Goal: Use online tool/utility: Utilize a website feature to perform a specific function

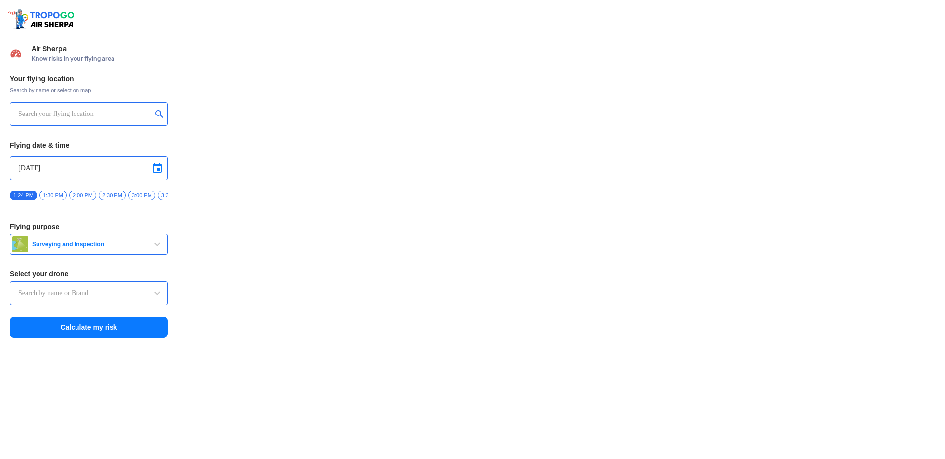
type input "DJI Mini2"
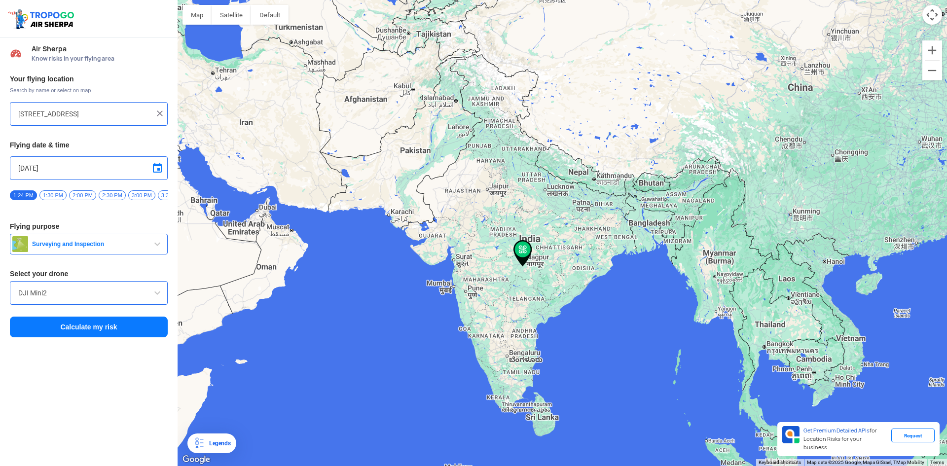
click at [44, 109] on div "[STREET_ADDRESS]" at bounding box center [89, 114] width 158 height 24
click at [127, 114] on input "[STREET_ADDRESS]" at bounding box center [85, 114] width 134 height 12
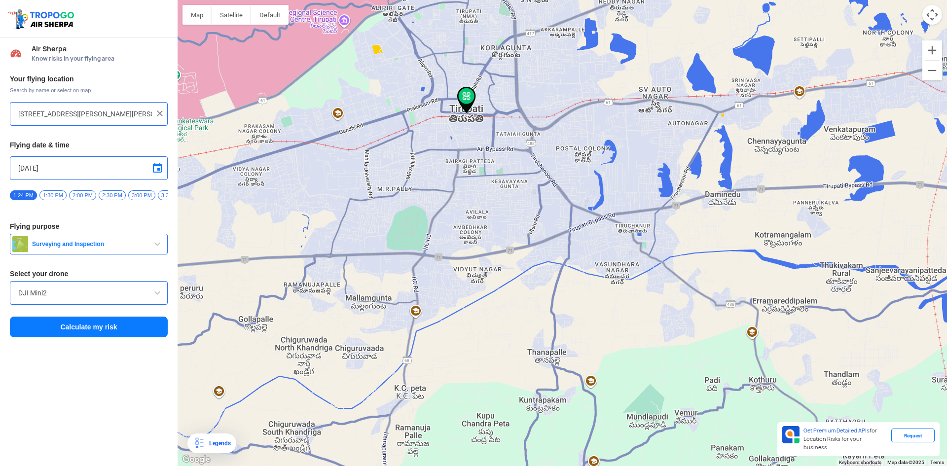
click at [286, 60] on div at bounding box center [562, 233] width 769 height 466
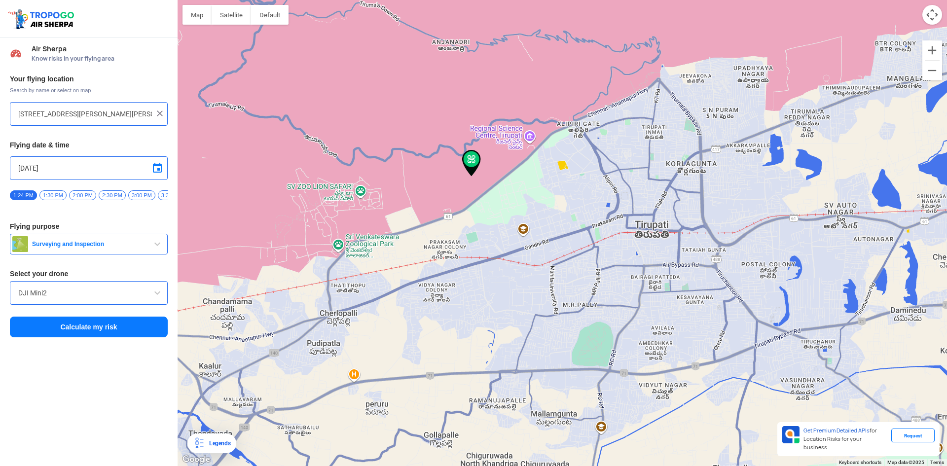
type input "[GEOGRAPHIC_DATA], [GEOGRAPHIC_DATA], [GEOGRAPHIC_DATA]"
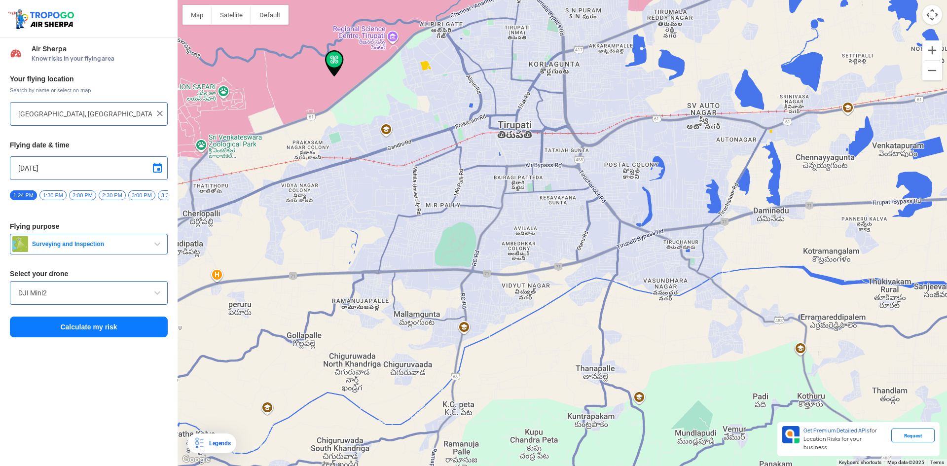
drag, startPoint x: 585, startPoint y: 271, endPoint x: 407, endPoint y: 167, distance: 205.8
click at [417, 165] on div at bounding box center [562, 233] width 769 height 466
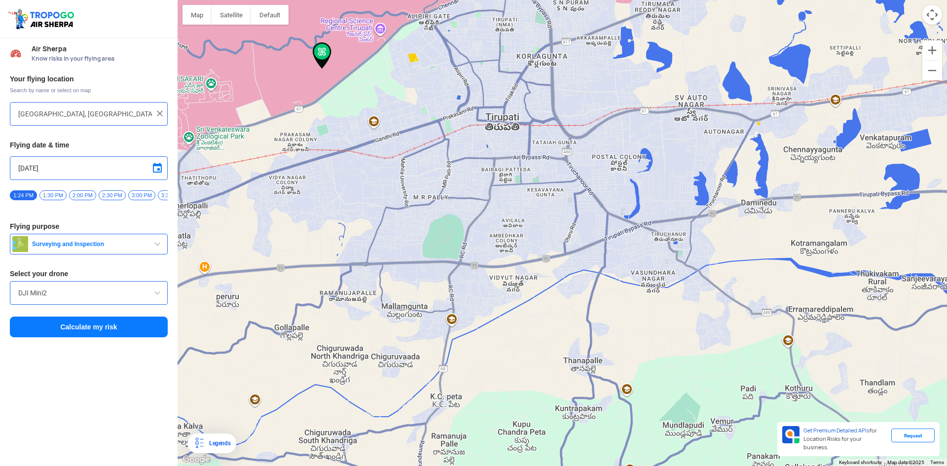
click at [73, 254] on button "Surveying and Inspection" at bounding box center [89, 244] width 158 height 21
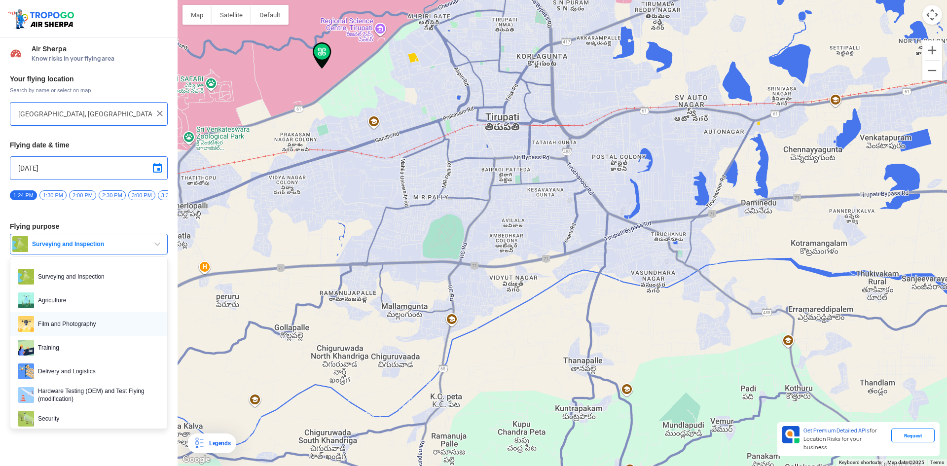
click at [92, 325] on span "Film and Photography" at bounding box center [96, 324] width 125 height 16
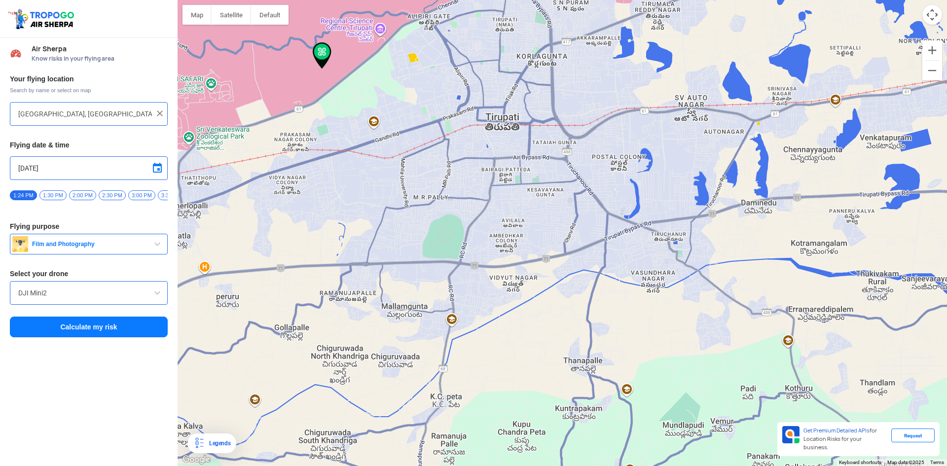
click at [85, 303] on div "DJI Mini2" at bounding box center [89, 293] width 158 height 24
click at [96, 330] on button "Calculate my risk" at bounding box center [89, 327] width 158 height 21
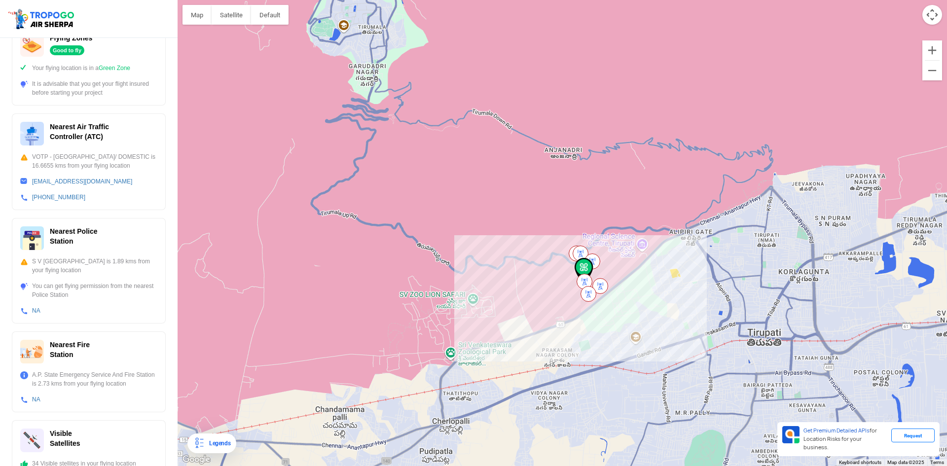
scroll to position [174, 0]
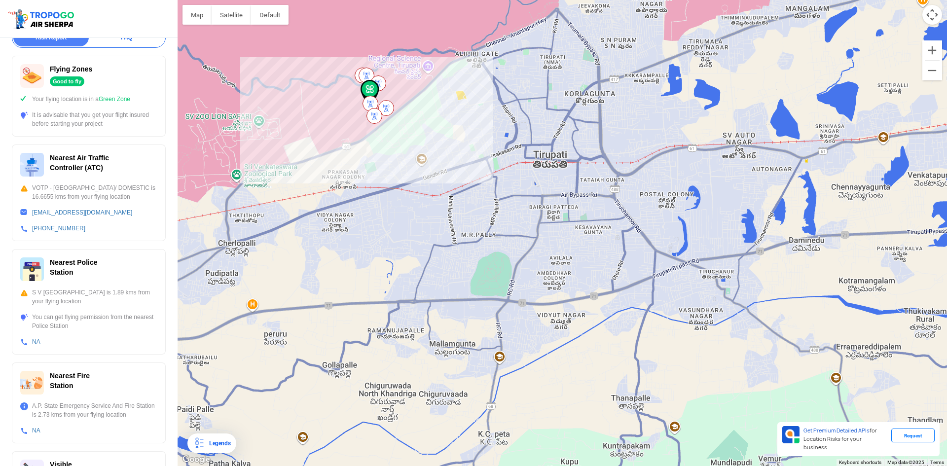
drag, startPoint x: 623, startPoint y: 388, endPoint x: 413, endPoint y: 215, distance: 271.9
click at [413, 215] on div at bounding box center [562, 233] width 769 height 466
click at [561, 165] on div at bounding box center [562, 233] width 769 height 466
click at [552, 182] on div at bounding box center [562, 233] width 769 height 466
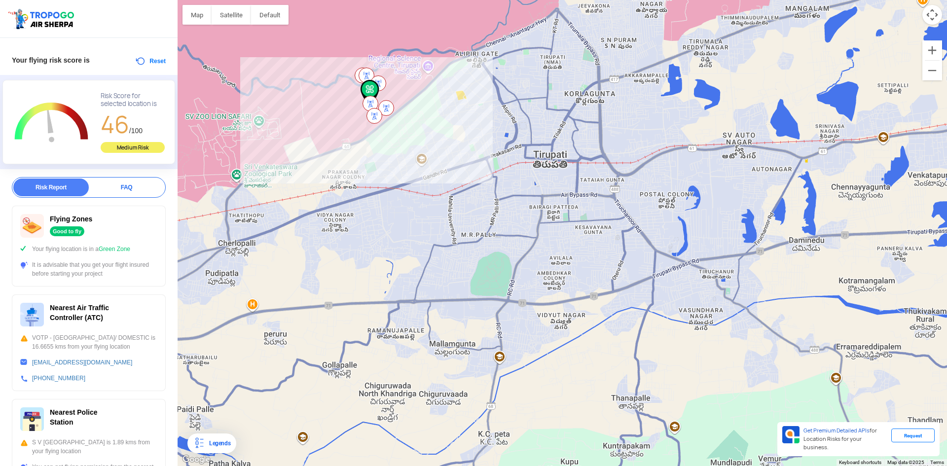
scroll to position [0, 0]
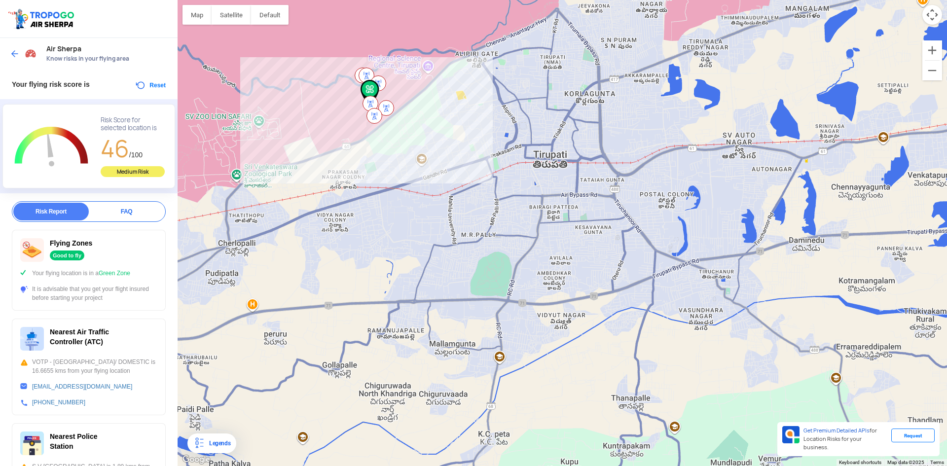
click at [11, 48] on div at bounding box center [24, 54] width 29 height 18
click at [15, 51] on img at bounding box center [15, 54] width 10 height 10
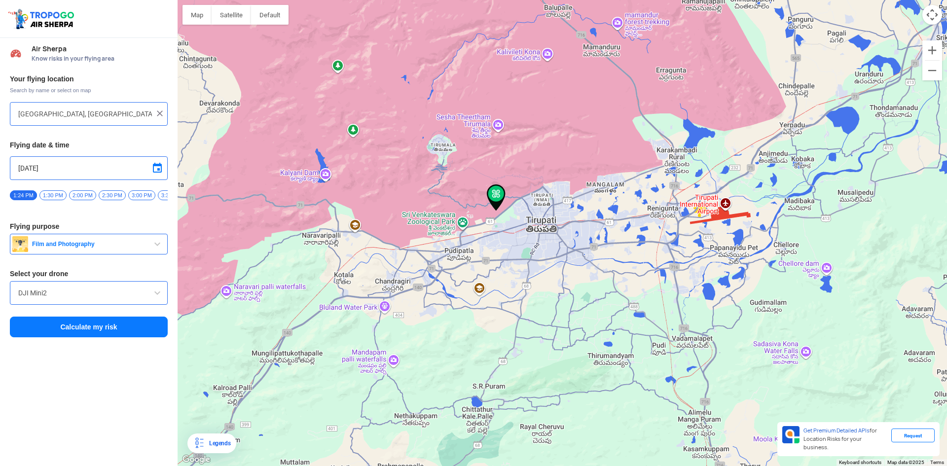
drag, startPoint x: 534, startPoint y: 205, endPoint x: 485, endPoint y: 195, distance: 50.3
click at [487, 195] on img at bounding box center [496, 197] width 19 height 27
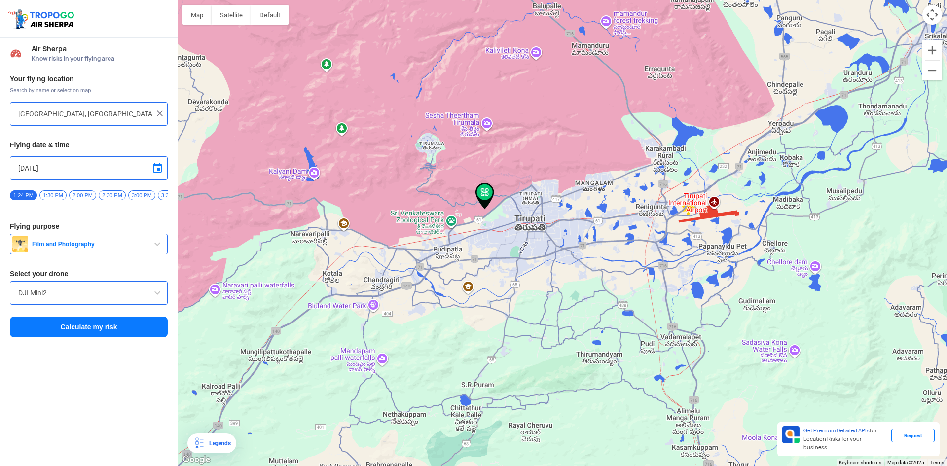
click at [534, 234] on div at bounding box center [562, 233] width 769 height 466
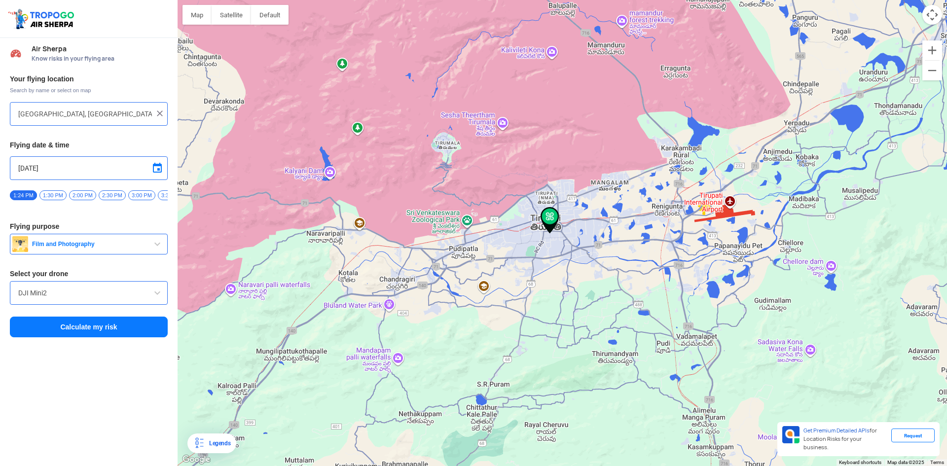
type input "[STREET_ADDRESS][PERSON_NAME]"
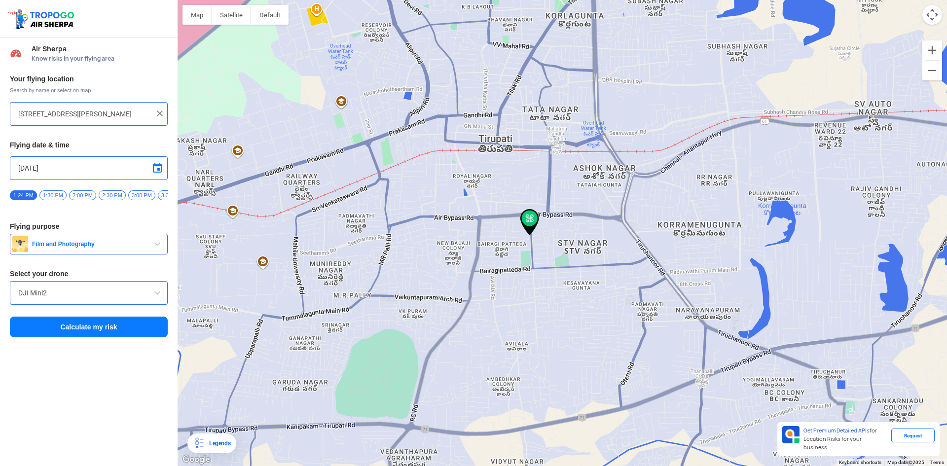
click at [138, 252] on button "Film and Photography" at bounding box center [89, 244] width 158 height 21
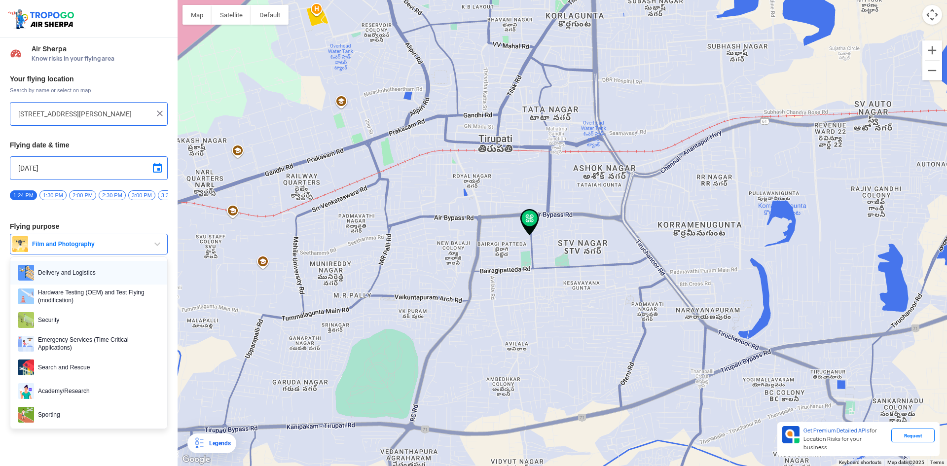
scroll to position [152, 0]
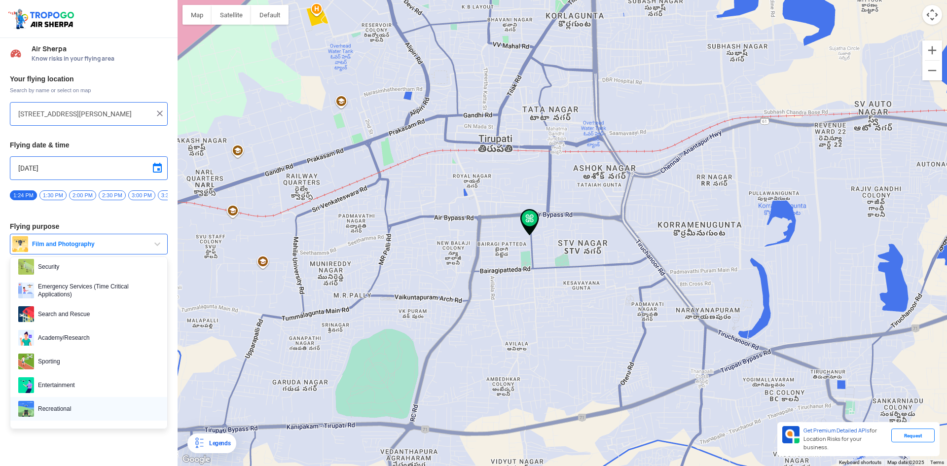
click at [91, 409] on span "Recreational" at bounding box center [96, 409] width 125 height 16
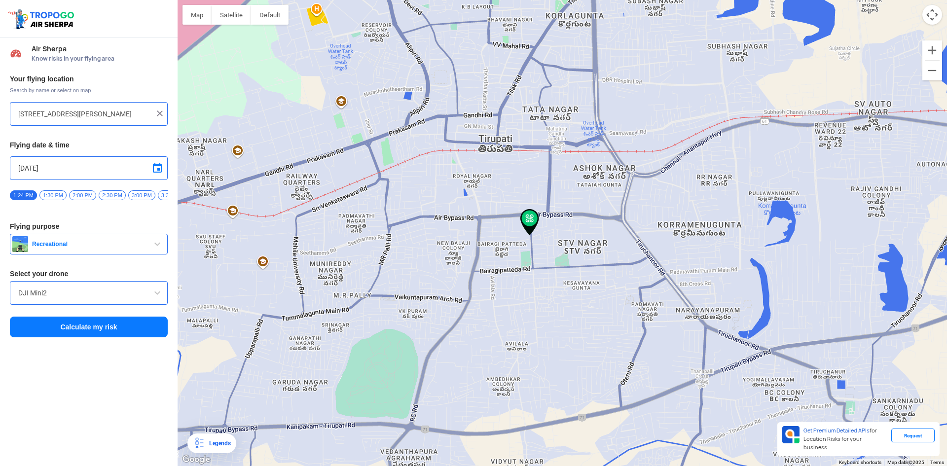
click at [92, 335] on button "Calculate my risk" at bounding box center [89, 327] width 158 height 21
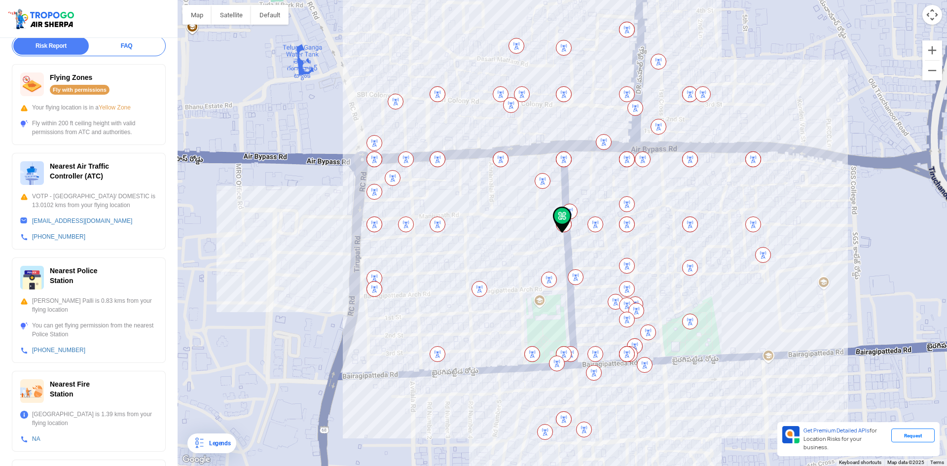
scroll to position [223, 0]
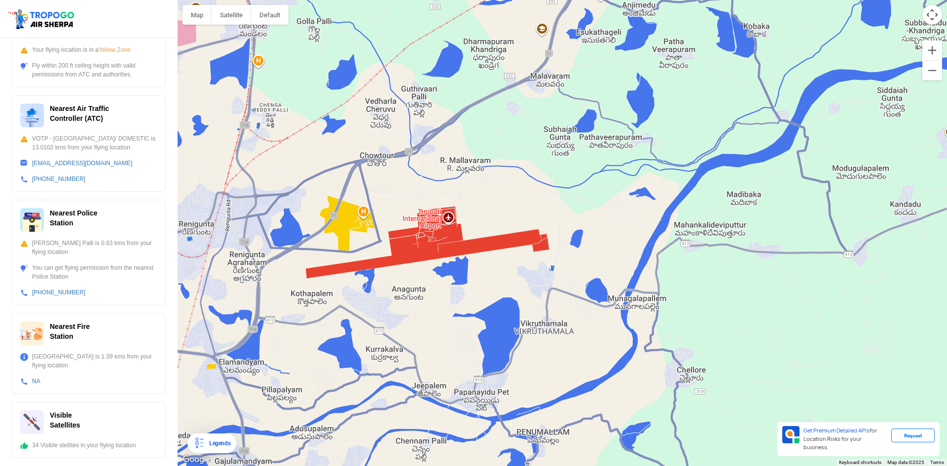
click at [437, 248] on div at bounding box center [562, 233] width 769 height 466
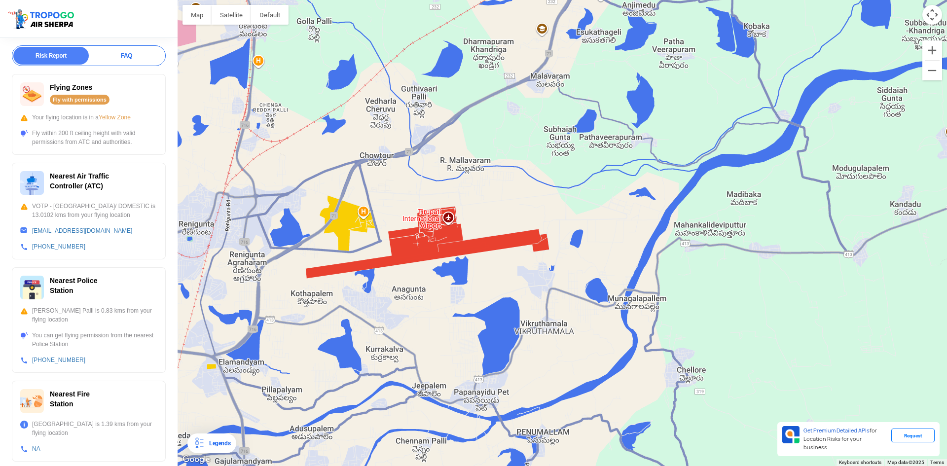
scroll to position [0, 0]
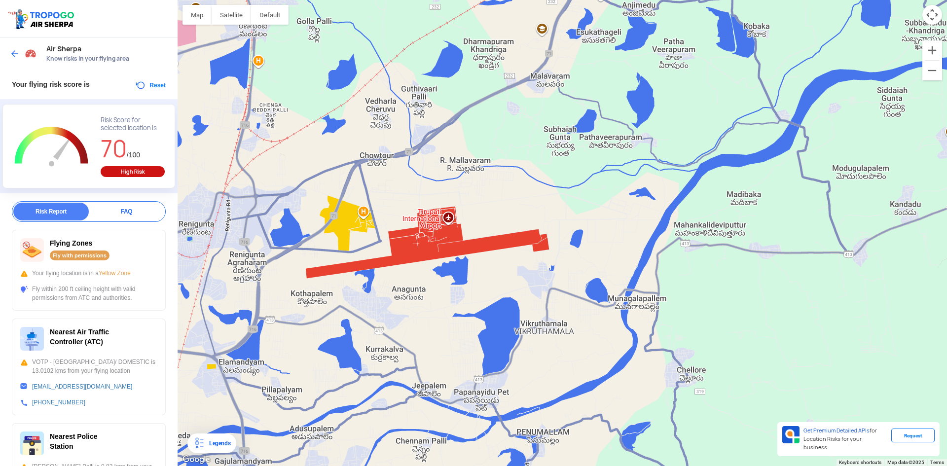
click at [14, 52] on img at bounding box center [15, 54] width 10 height 10
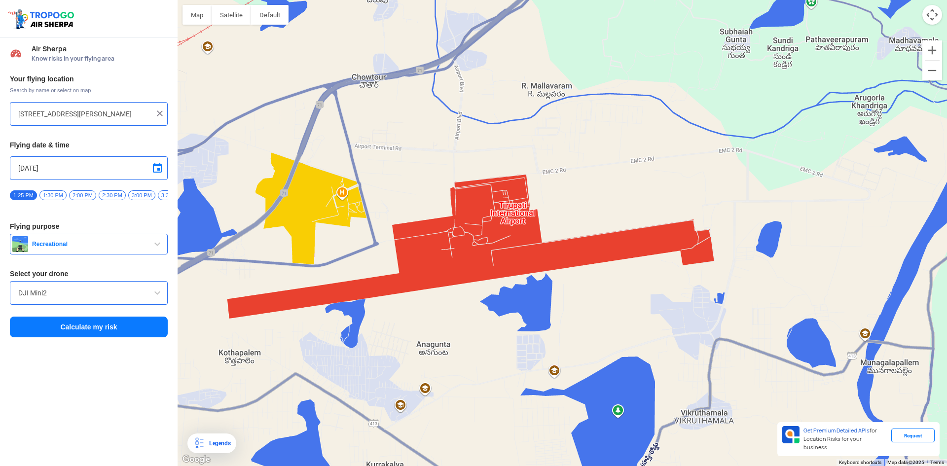
click at [408, 257] on div at bounding box center [562, 233] width 769 height 466
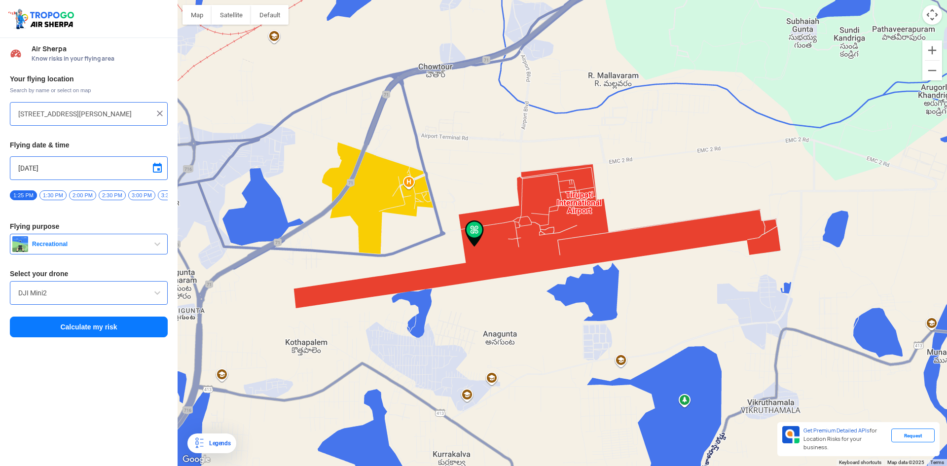
type input "Anagunta, [GEOGRAPHIC_DATA], [GEOGRAPHIC_DATA]"
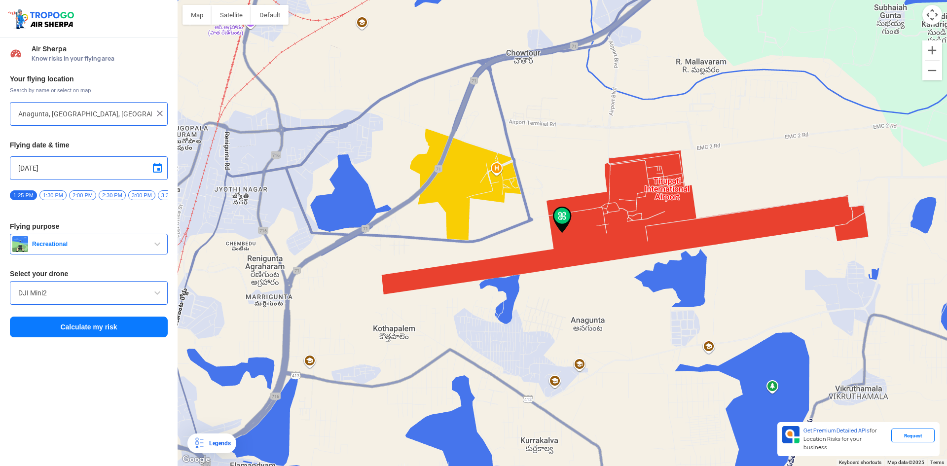
click at [109, 334] on button "Calculate my risk" at bounding box center [89, 327] width 158 height 21
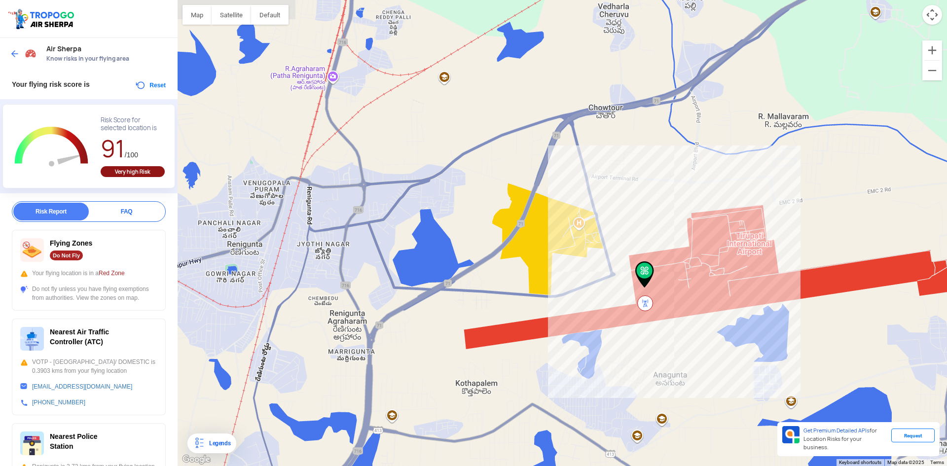
drag, startPoint x: 515, startPoint y: 255, endPoint x: 636, endPoint y: 266, distance: 121.8
click at [636, 266] on img at bounding box center [644, 274] width 19 height 27
click at [10, 53] on img at bounding box center [15, 54] width 10 height 10
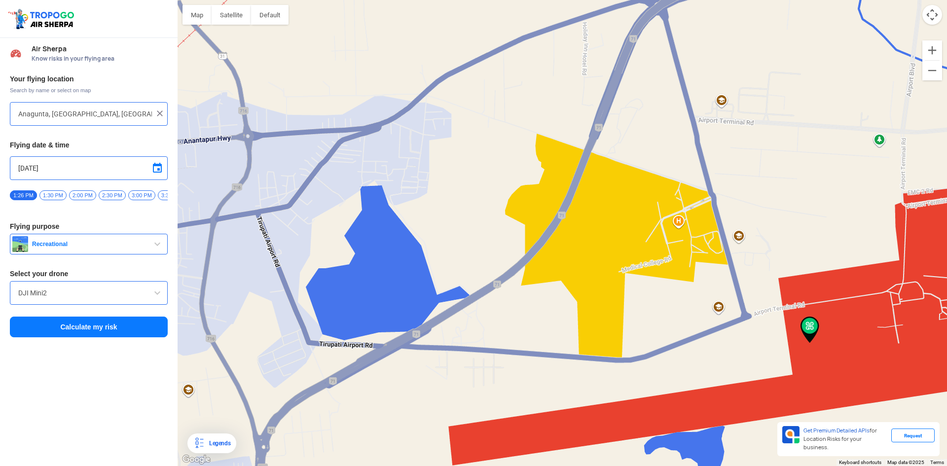
click at [600, 229] on div at bounding box center [562, 233] width 769 height 466
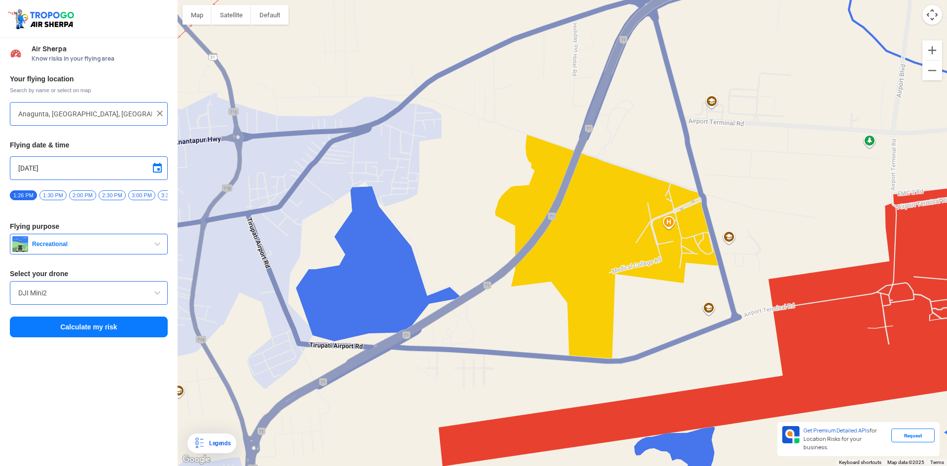
type input "[GEOGRAPHIC_DATA], [GEOGRAPHIC_DATA], [GEOGRAPHIC_DATA]"
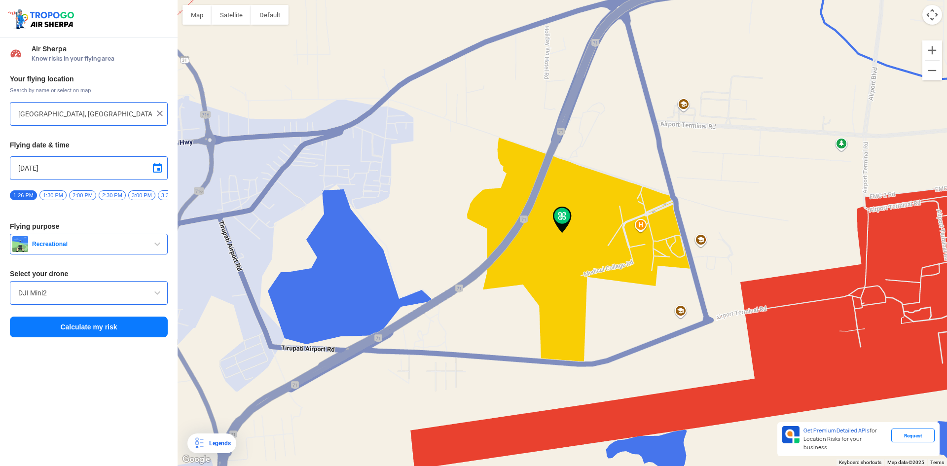
click at [111, 330] on button "Calculate my risk" at bounding box center [89, 327] width 158 height 21
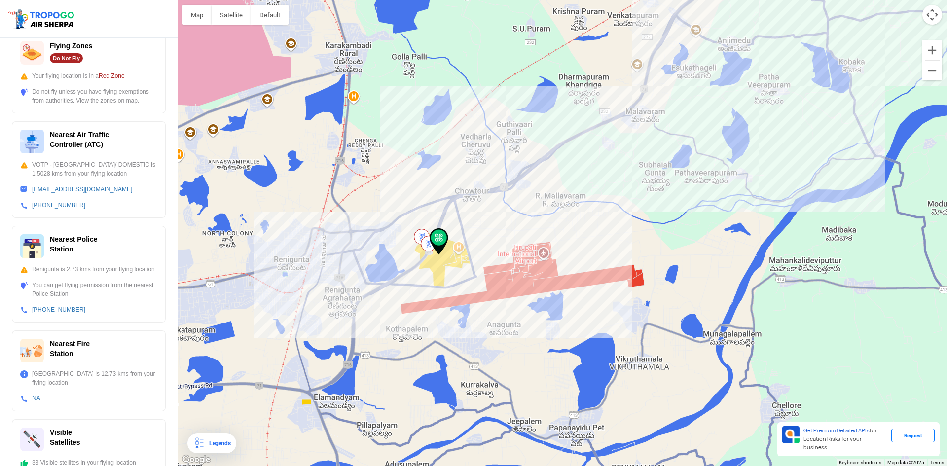
scroll to position [215, 0]
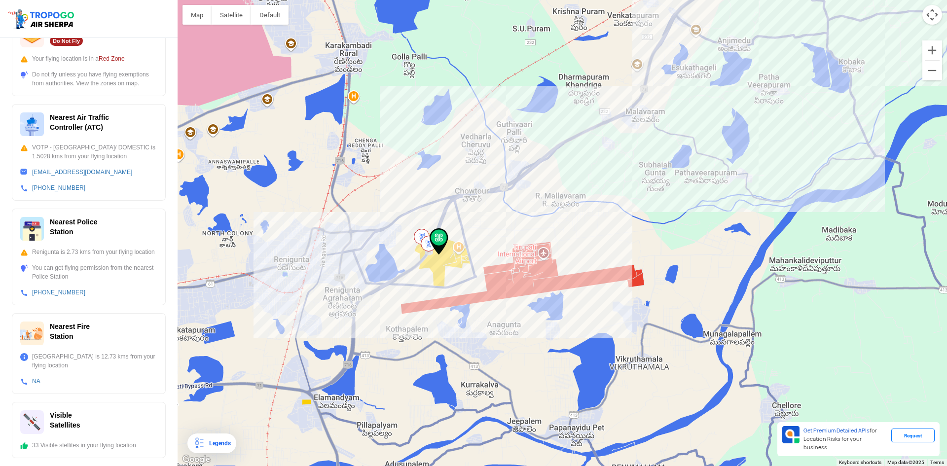
click at [464, 218] on div at bounding box center [562, 233] width 769 height 466
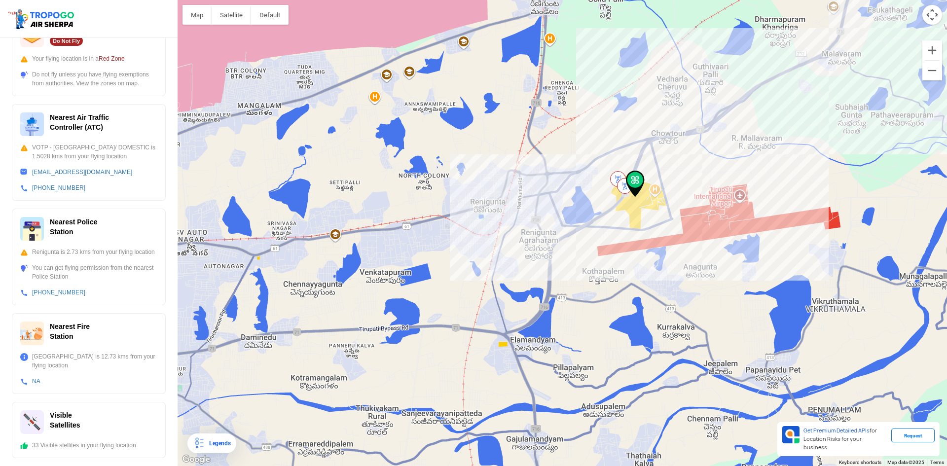
drag, startPoint x: 521, startPoint y: 370, endPoint x: 590, endPoint y: 289, distance: 107.0
click at [716, 311] on div at bounding box center [562, 233] width 769 height 466
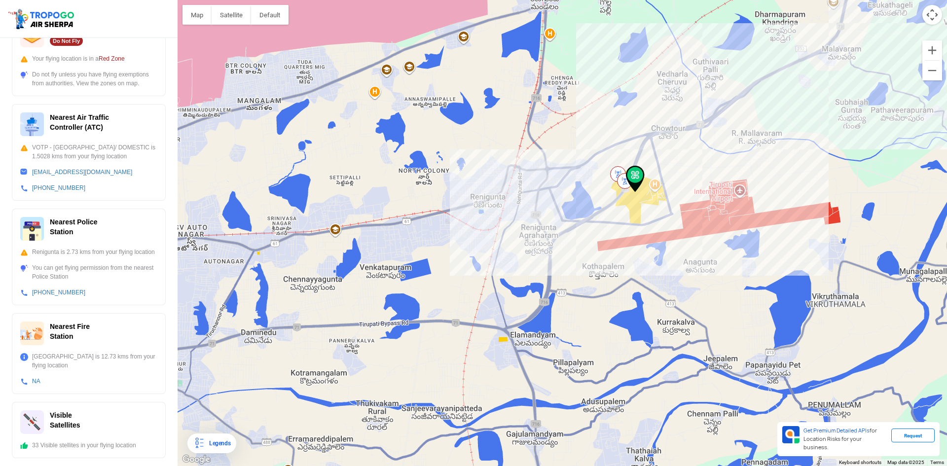
drag, startPoint x: 460, startPoint y: 222, endPoint x: 505, endPoint y: 209, distance: 46.5
click at [461, 221] on div at bounding box center [562, 233] width 769 height 466
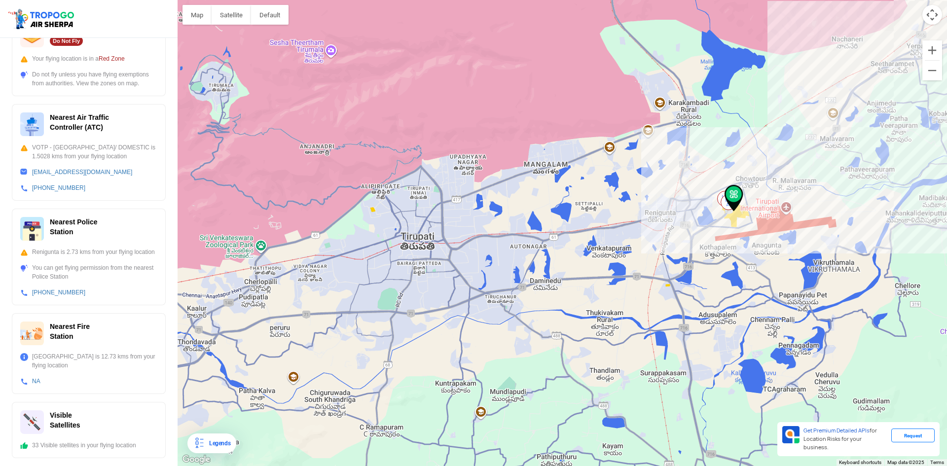
drag, startPoint x: 535, startPoint y: 254, endPoint x: 632, endPoint y: 248, distance: 97.4
click at [609, 253] on div at bounding box center [562, 233] width 769 height 466
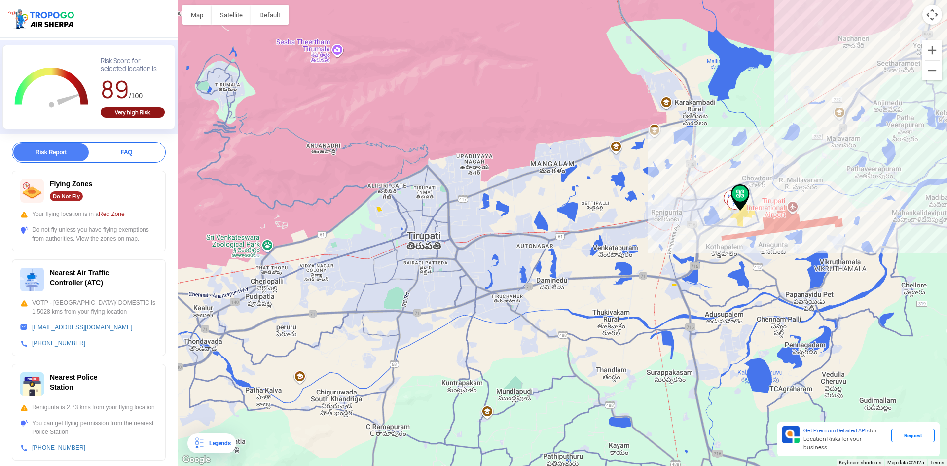
scroll to position [0, 0]
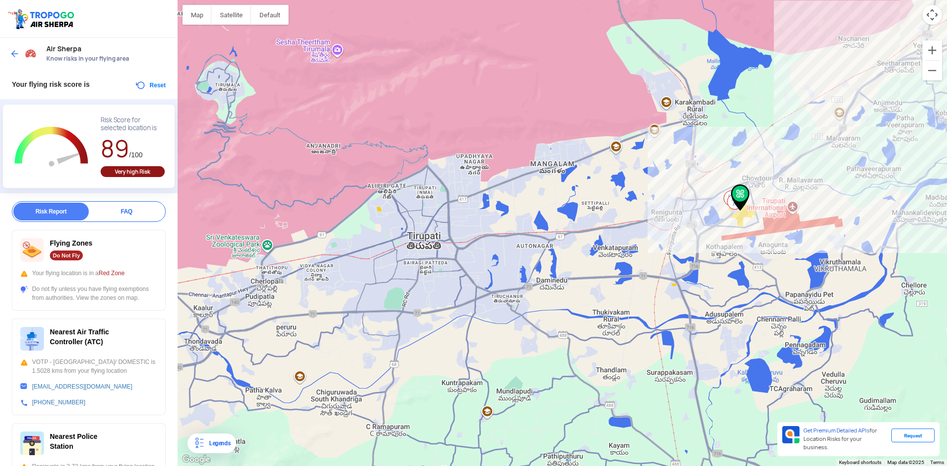
click at [12, 56] on img at bounding box center [15, 54] width 10 height 10
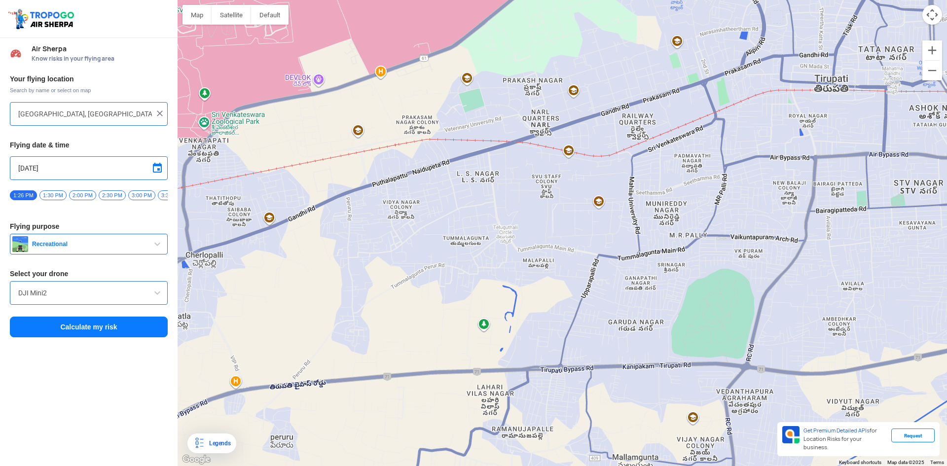
drag, startPoint x: 304, startPoint y: 255, endPoint x: 611, endPoint y: 209, distance: 309.8
click at [618, 212] on div at bounding box center [562, 233] width 769 height 466
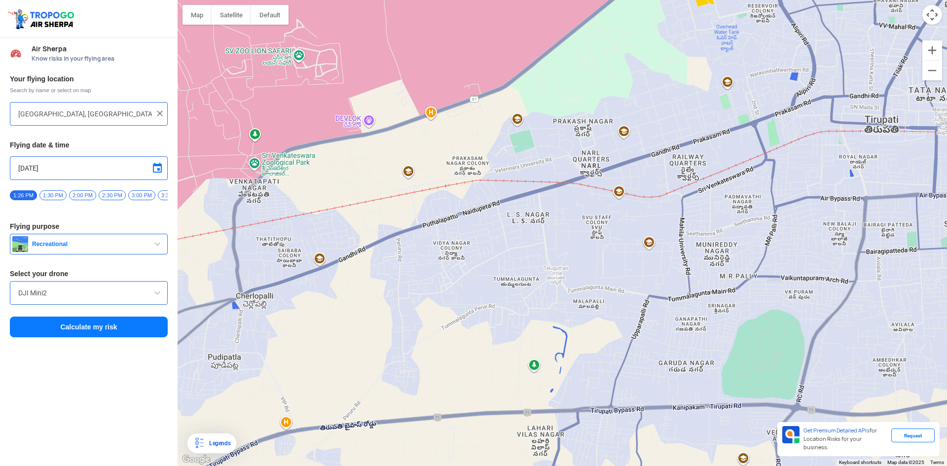
drag, startPoint x: 408, startPoint y: 256, endPoint x: 461, endPoint y: 296, distance: 66.5
click at [461, 296] on div at bounding box center [562, 233] width 769 height 466
click at [440, 228] on div at bounding box center [562, 233] width 769 height 466
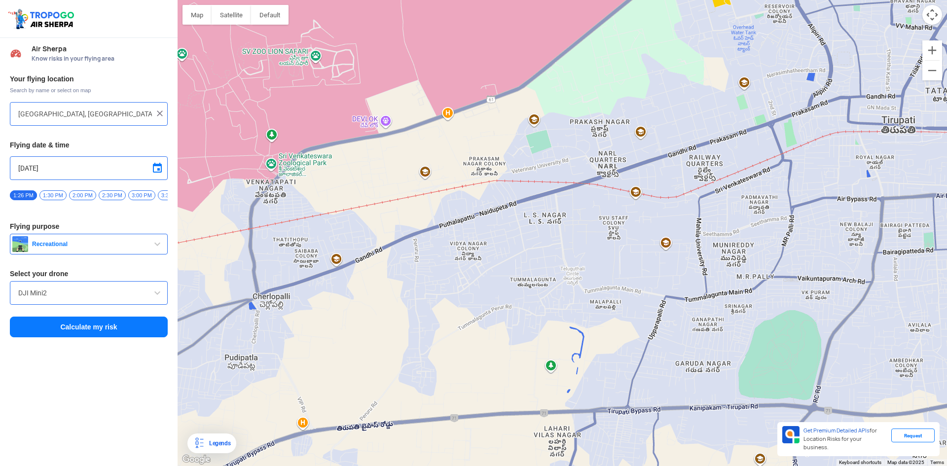
type input "[GEOGRAPHIC_DATA], [GEOGRAPHIC_DATA], [GEOGRAPHIC_DATA] 517502, [GEOGRAPHIC_DAT…"
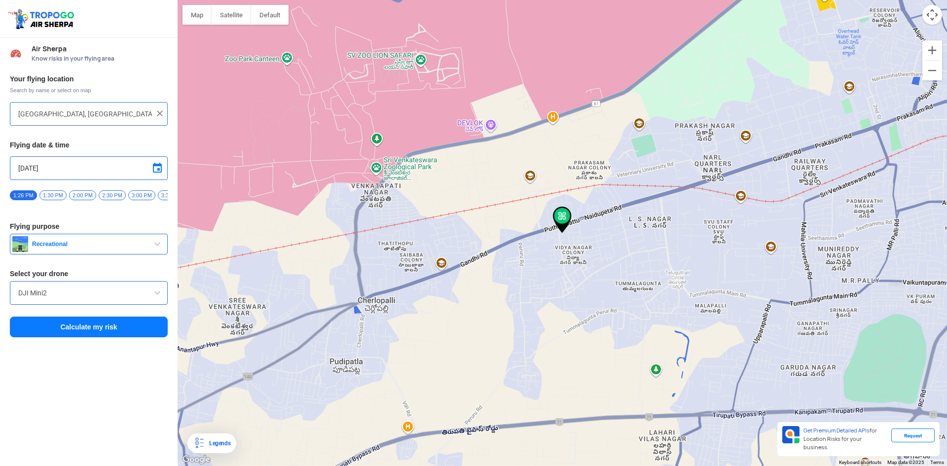
click at [140, 331] on button "Calculate my risk" at bounding box center [89, 327] width 158 height 21
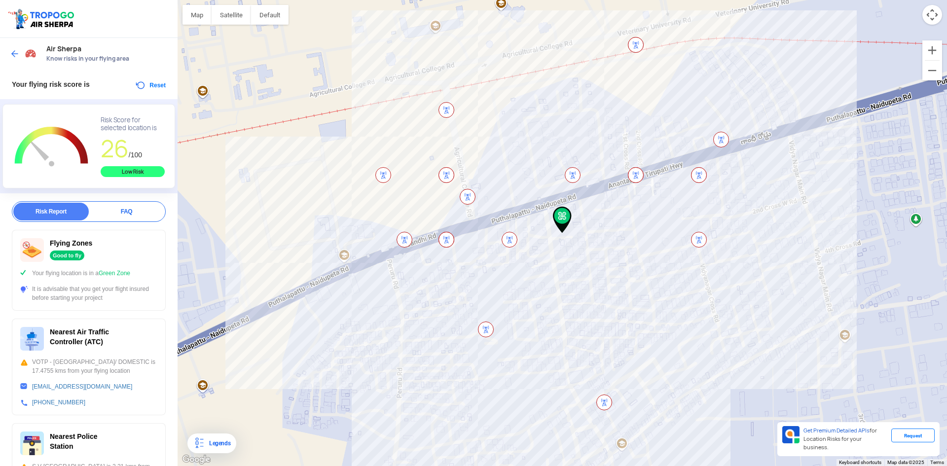
click at [11, 50] on img at bounding box center [15, 54] width 10 height 10
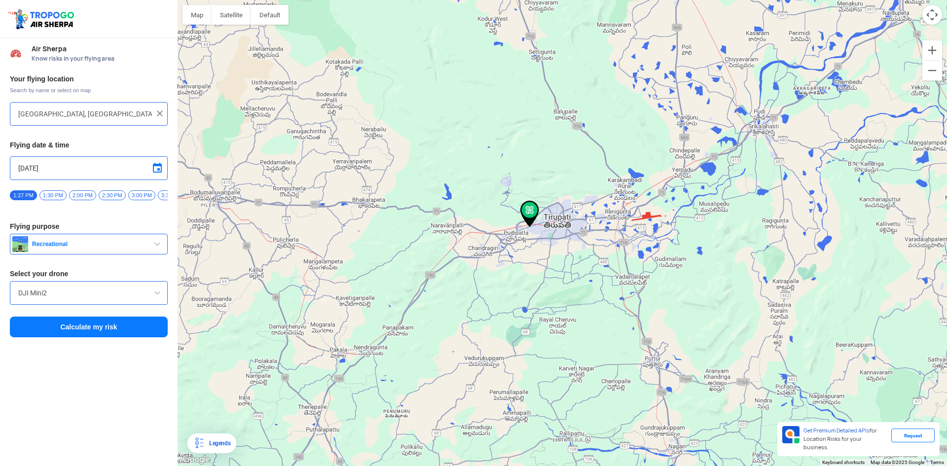
drag, startPoint x: 565, startPoint y: 264, endPoint x: 481, endPoint y: 250, distance: 85.0
click at [481, 250] on div at bounding box center [562, 233] width 769 height 466
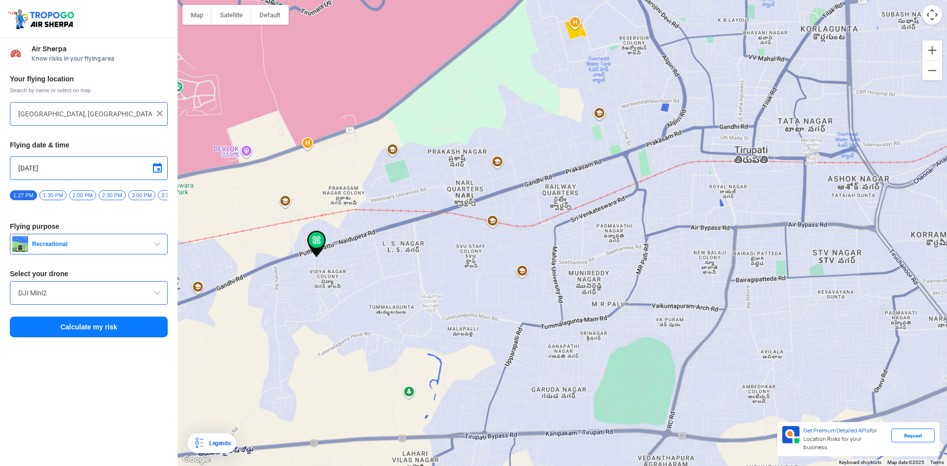
click at [526, 237] on div at bounding box center [562, 233] width 769 height 466
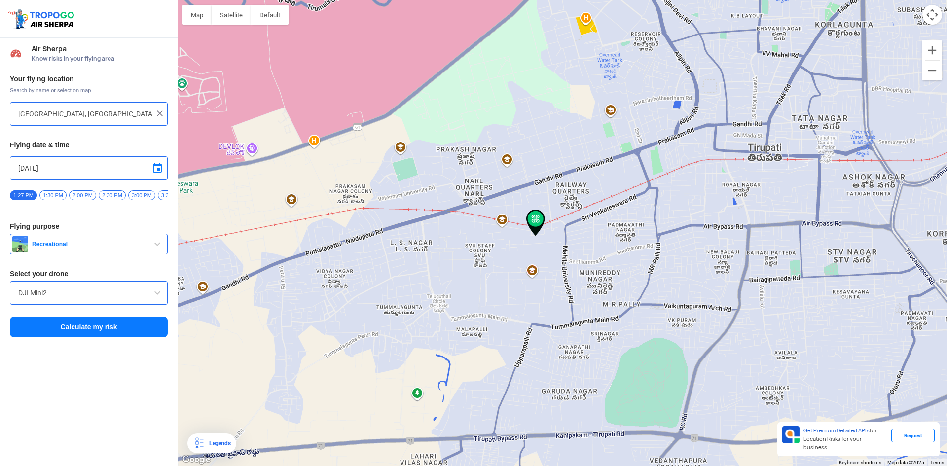
type input "SVU Staff Colony, [GEOGRAPHIC_DATA] Mahila Visvavidyalayam, [GEOGRAPHIC_DATA], …"
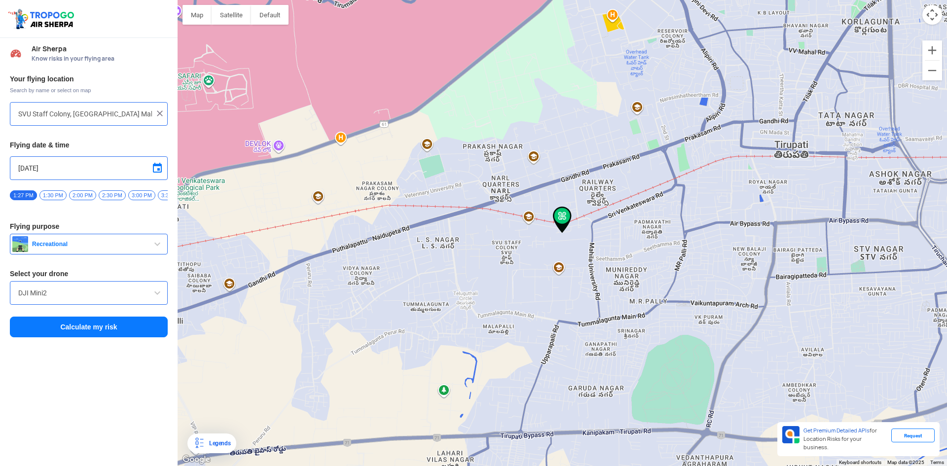
click at [95, 326] on button "Calculate my risk" at bounding box center [89, 327] width 158 height 21
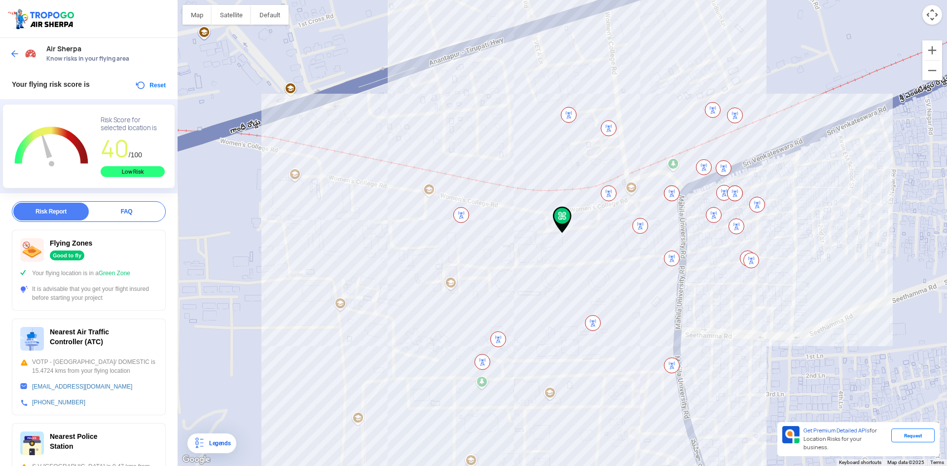
click at [10, 51] on img at bounding box center [15, 54] width 10 height 10
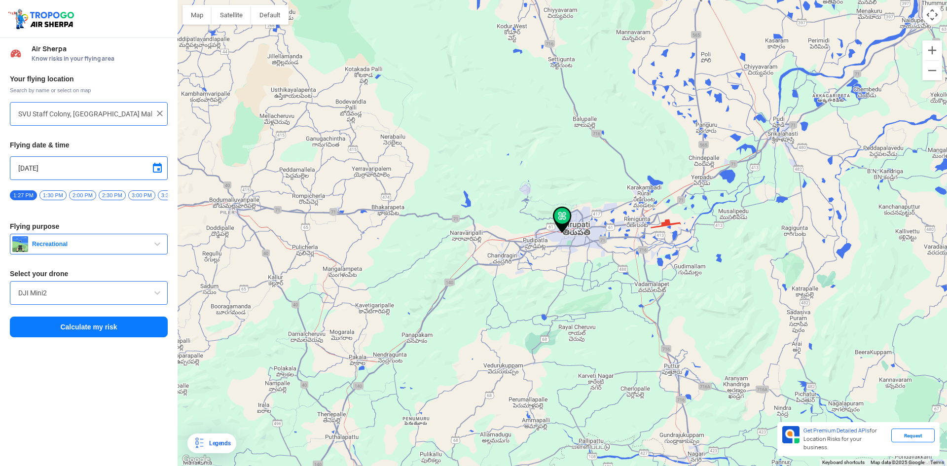
click at [154, 303] on div "DJI Mini2" at bounding box center [89, 293] width 158 height 24
click at [155, 299] on span at bounding box center [157, 293] width 12 height 12
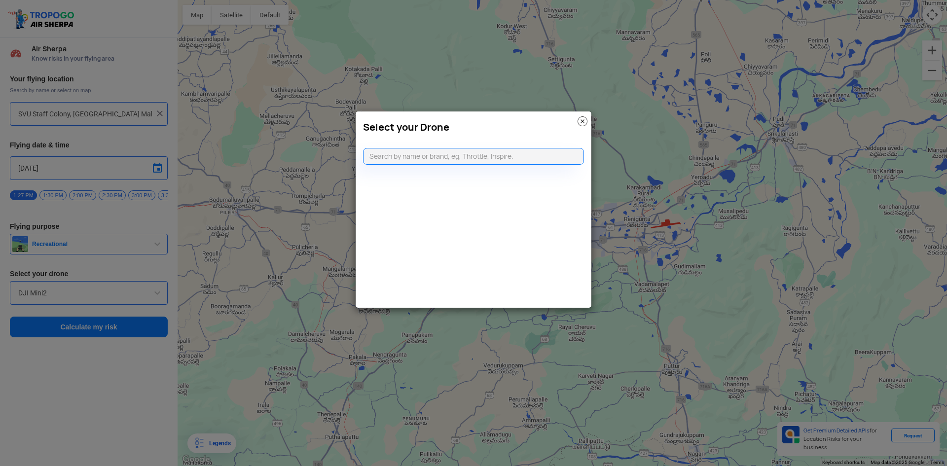
click at [136, 297] on modal-container "Select your Drone" at bounding box center [473, 233] width 947 height 466
click at [584, 120] on img at bounding box center [583, 121] width 10 height 10
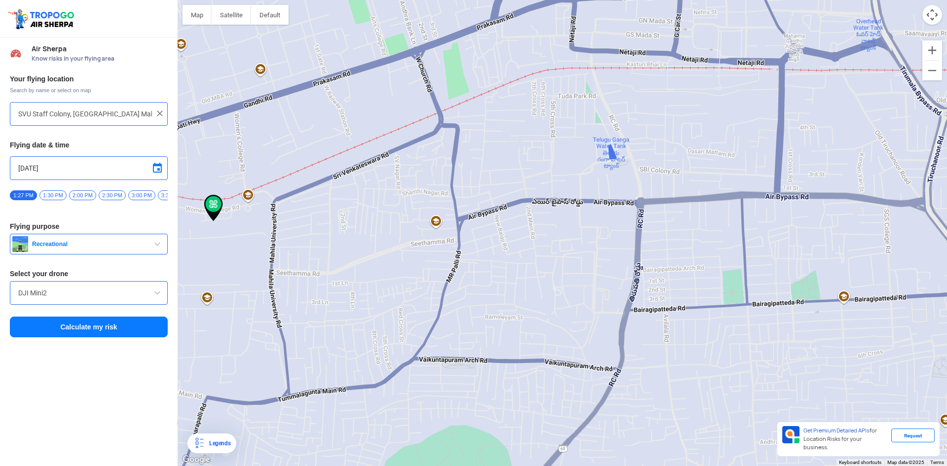
click at [499, 136] on div at bounding box center [562, 233] width 769 height 466
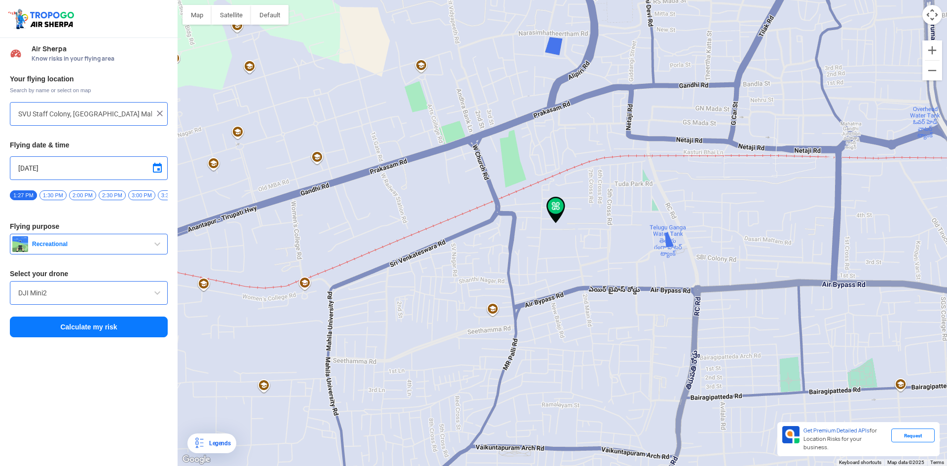
type input "[STREET_ADDRESS][PERSON_NAME][PERSON_NAME]"
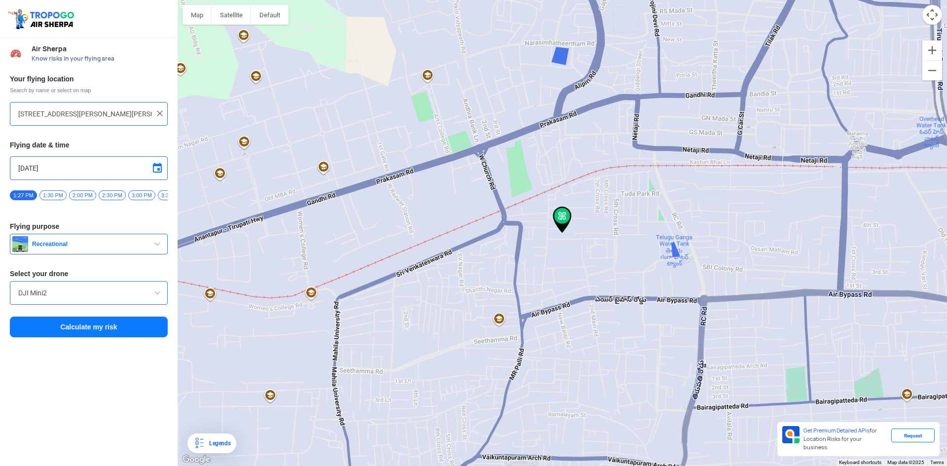
click at [102, 325] on button "Calculate my risk" at bounding box center [89, 327] width 158 height 21
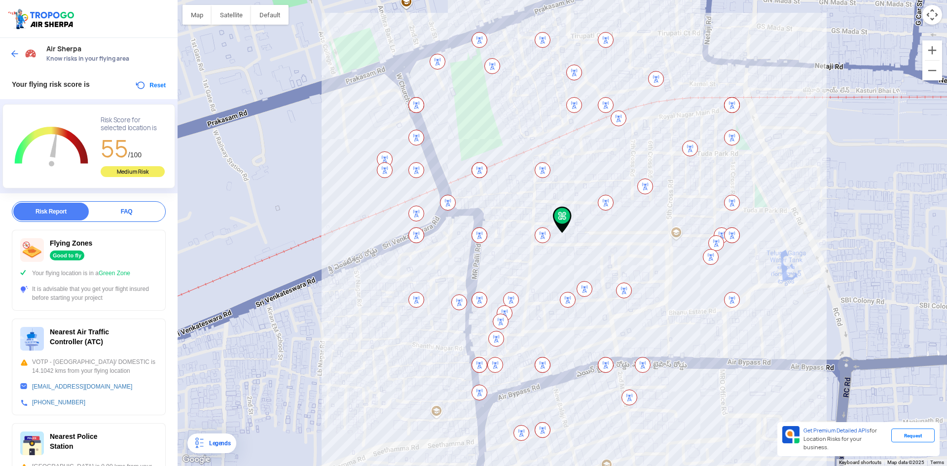
click at [14, 59] on div at bounding box center [24, 54] width 29 height 18
click at [141, 80] on button "Reset" at bounding box center [150, 85] width 31 height 12
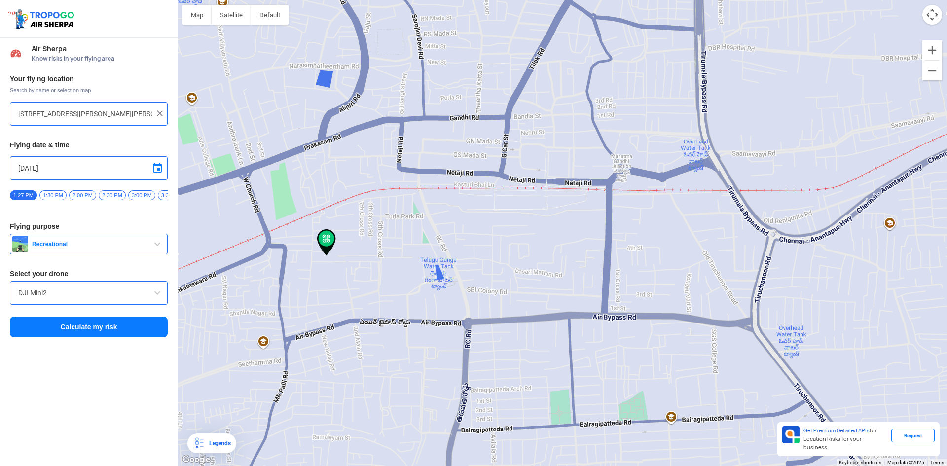
click at [459, 238] on div at bounding box center [562, 233] width 769 height 466
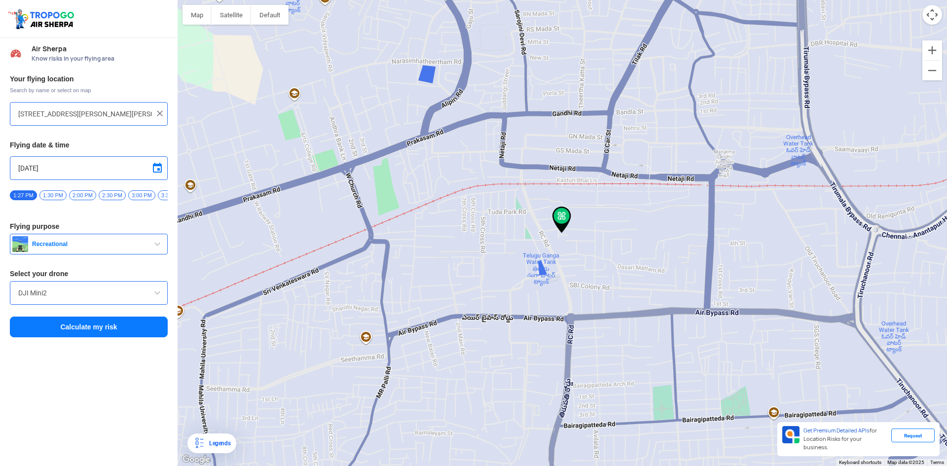
type input "[STREET_ADDRESS][PERSON_NAME]"
click at [130, 331] on button "Calculate my risk" at bounding box center [89, 327] width 158 height 21
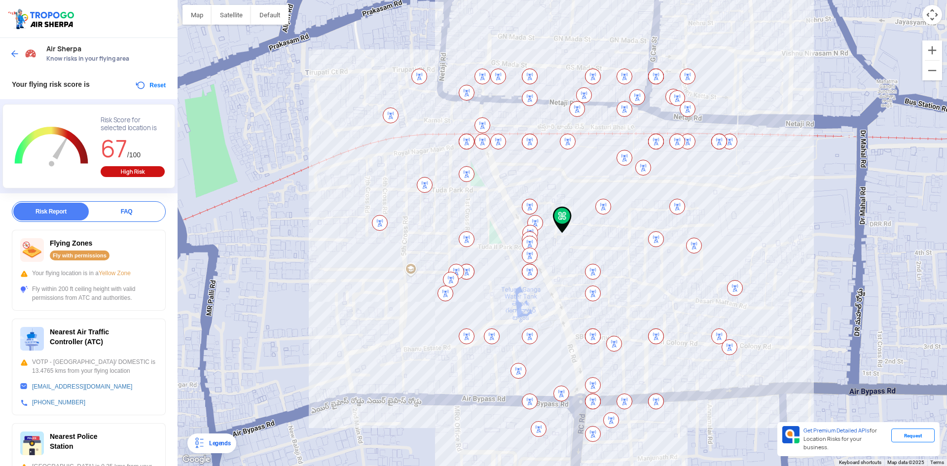
click at [17, 49] on img at bounding box center [15, 54] width 10 height 10
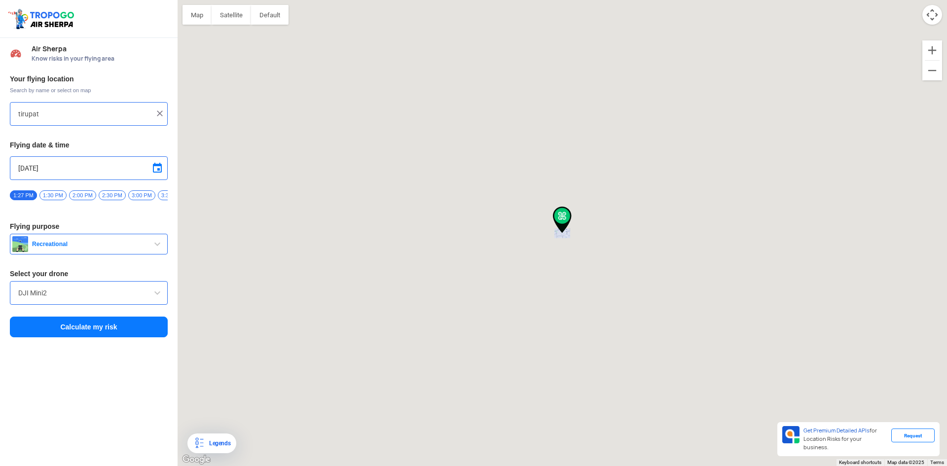
type input "[STREET_ADDRESS][PERSON_NAME]"
